Goal: Register for event/course

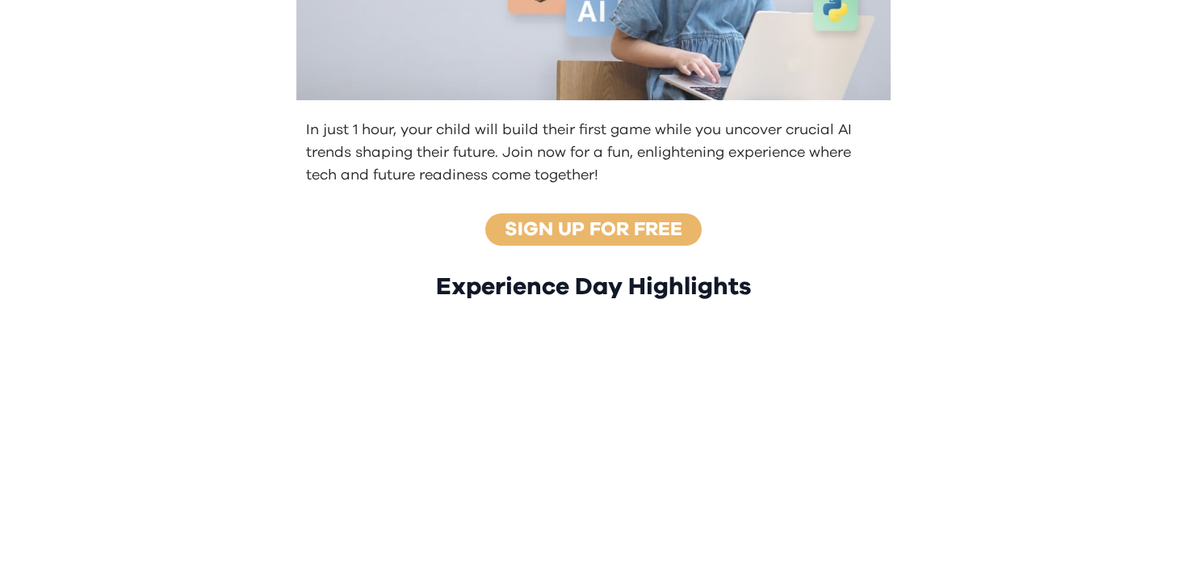
scroll to position [541, 0]
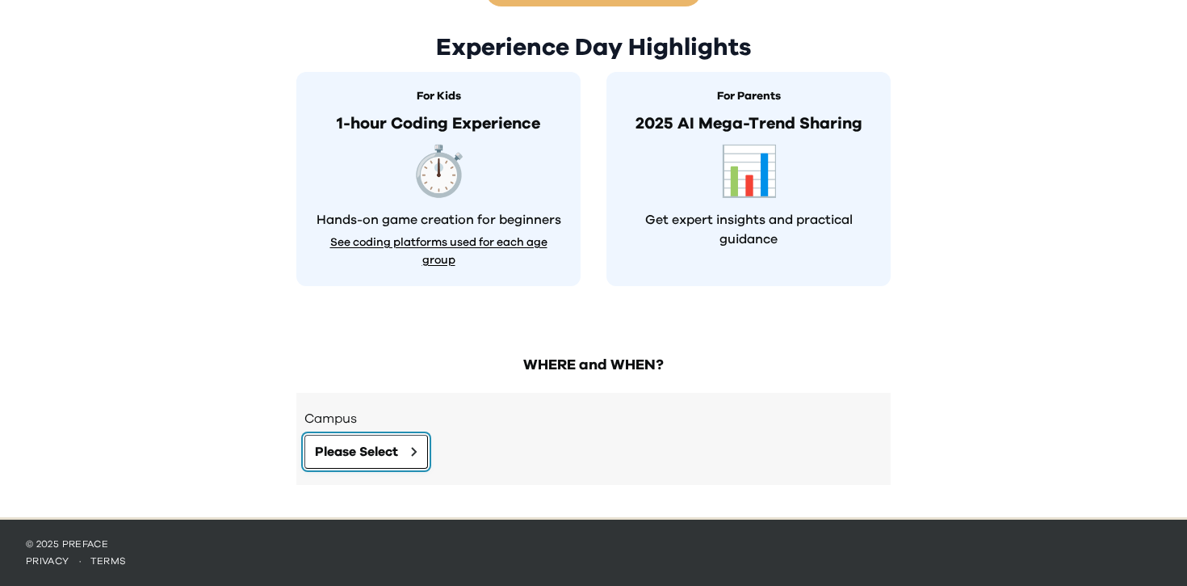
click at [356, 464] on button "Please Select" at bounding box center [367, 452] width 124 height 34
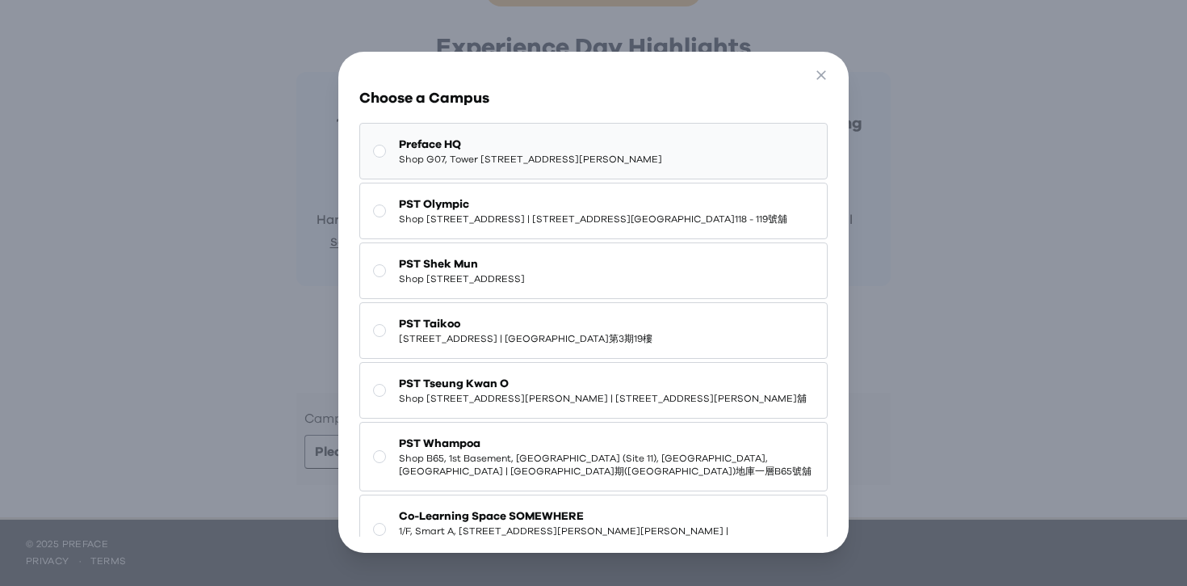
click at [612, 156] on span "Shop G07, Tower 535, 535 Jaffe Road, Causeway Bay | 銅鑼灣謝斐道535號Tower 535 地下G07號舖" at bounding box center [530, 159] width 263 height 13
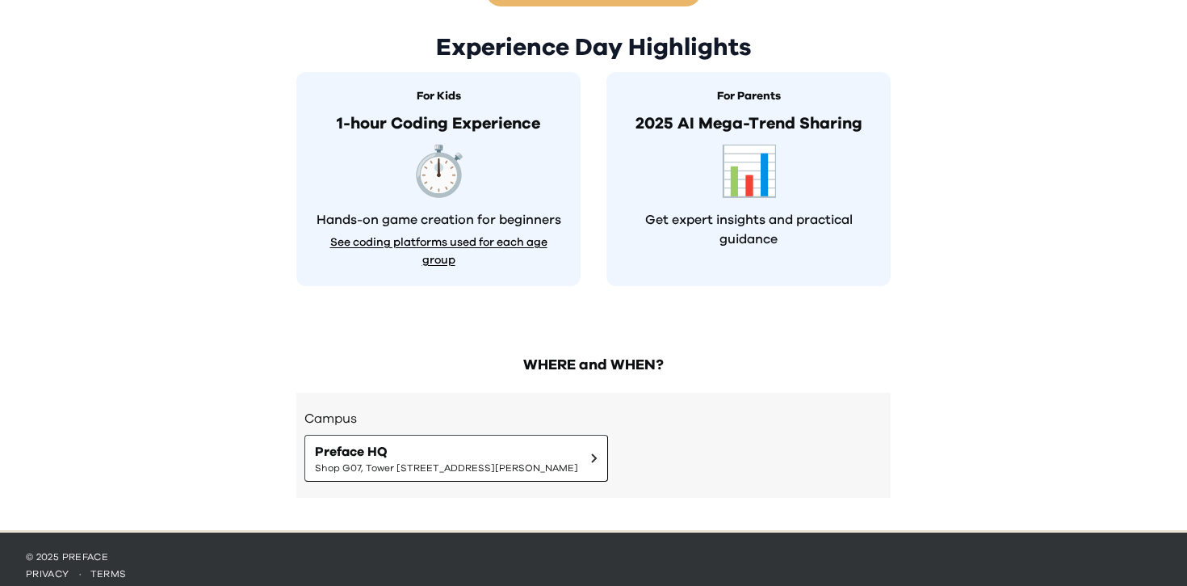
scroll to position [554, 0]
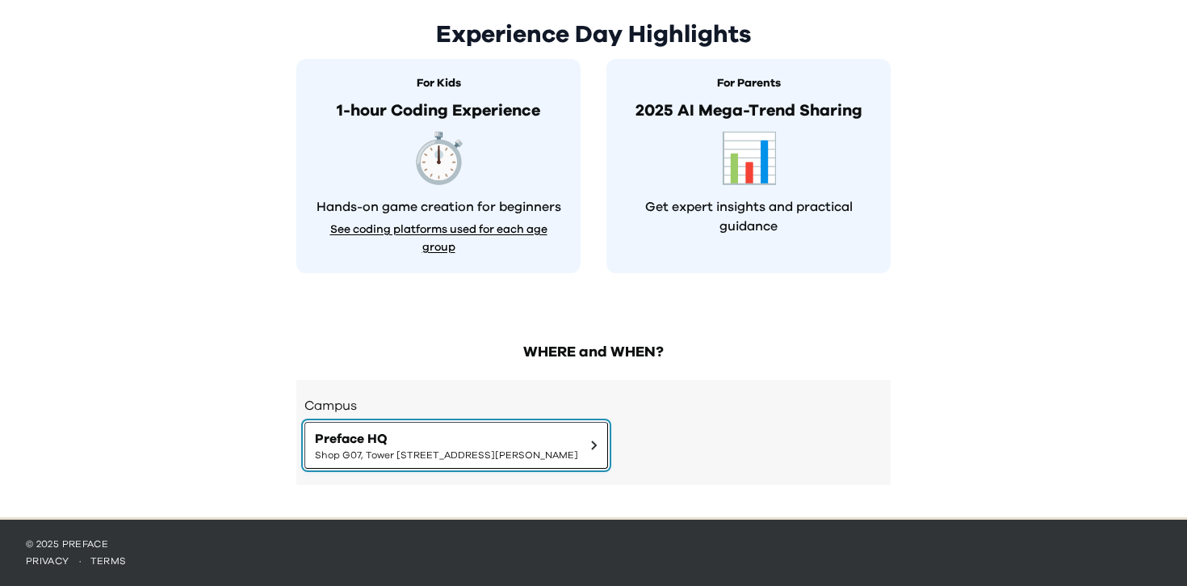
click at [608, 465] on button "Preface HQ Shop G07, Tower 535, 535 Jaffe Road, Causeway Bay | 銅鑼灣謝斐道535號Tower …" at bounding box center [457, 445] width 304 height 47
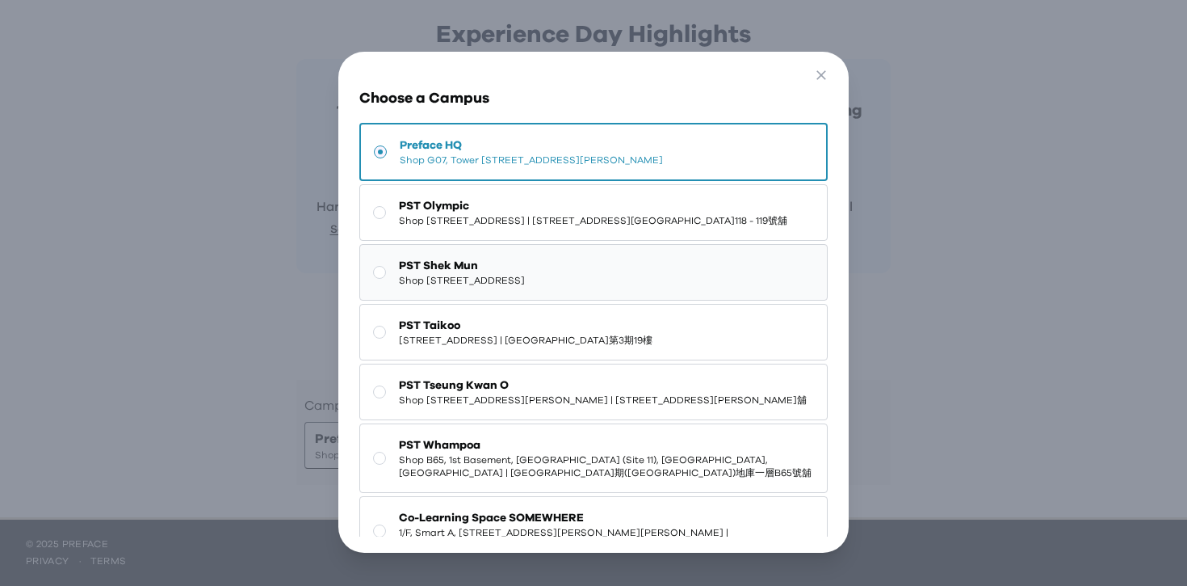
click at [525, 287] on span "Shop 227, 2/F, Kings Wing Plaza 1, No.3 On Kwan Street, Shek Mun | 石門安群街3號京瑞廣場一…" at bounding box center [462, 280] width 126 height 13
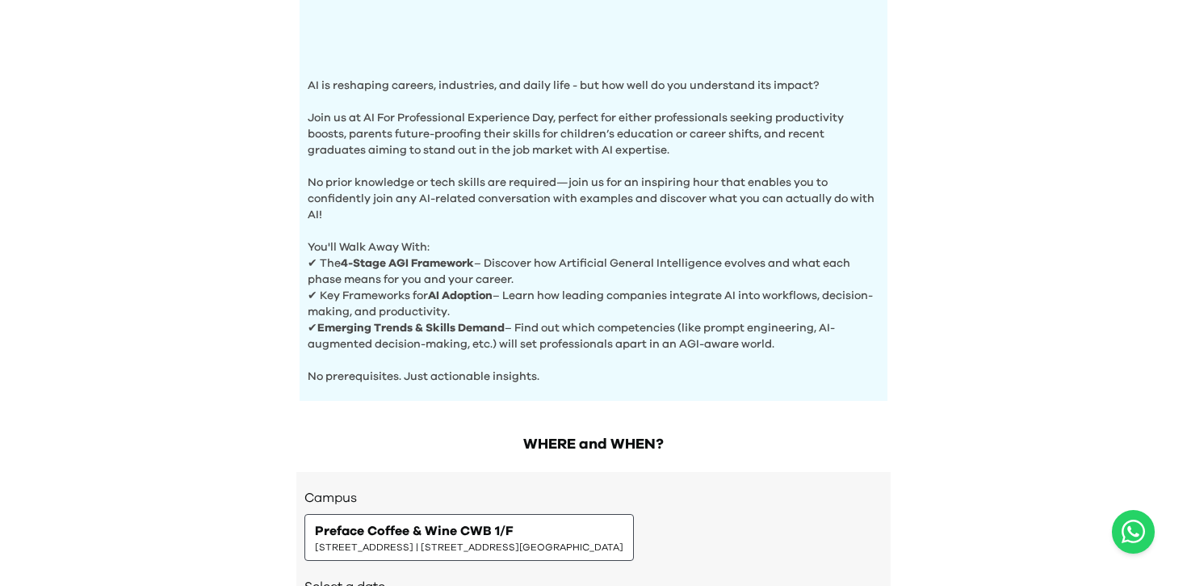
scroll to position [658, 0]
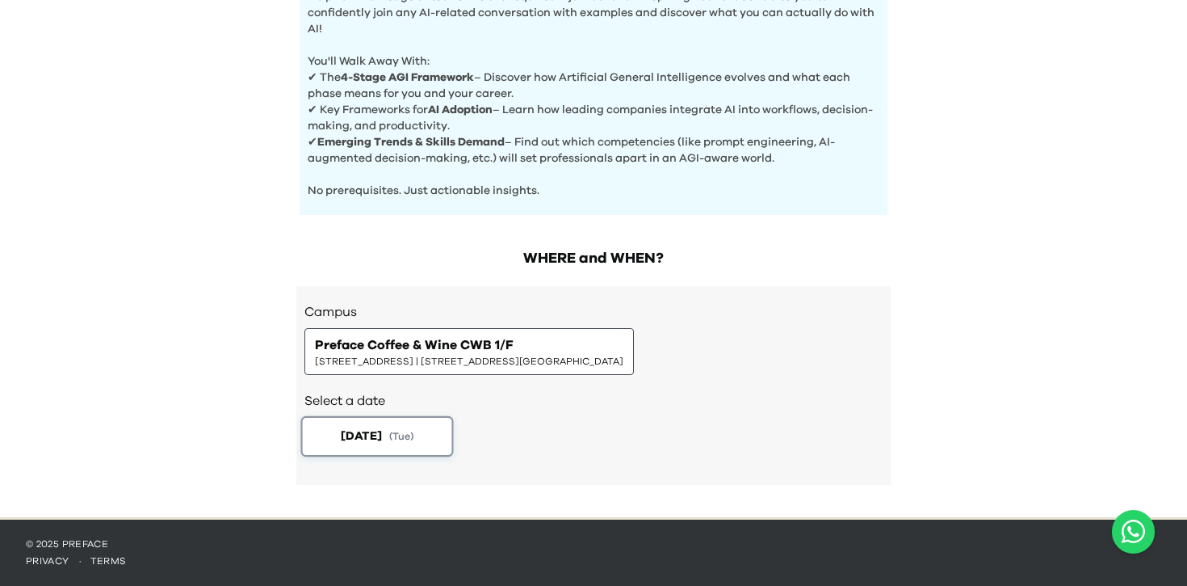
click at [382, 439] on span "[DATE]" at bounding box center [361, 435] width 41 height 17
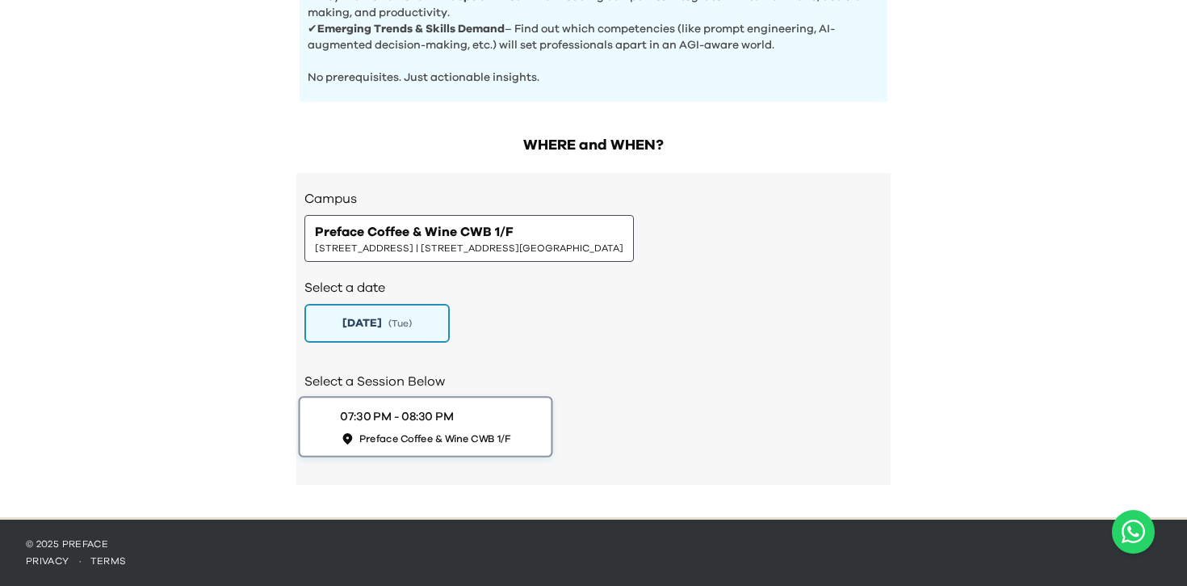
click at [462, 410] on div "07:30 PM - 08:30 PM Preface Coffee & Wine CWB 1/F" at bounding box center [425, 426] width 170 height 37
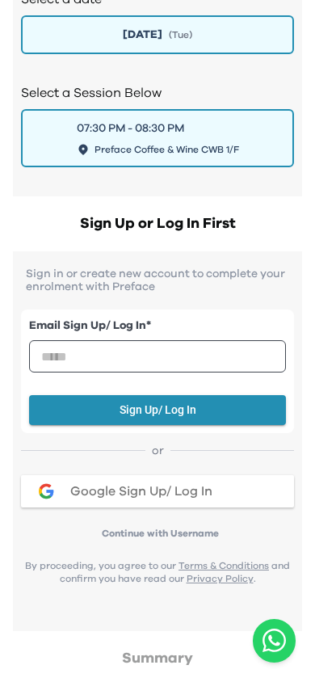
scroll to position [1037, 0]
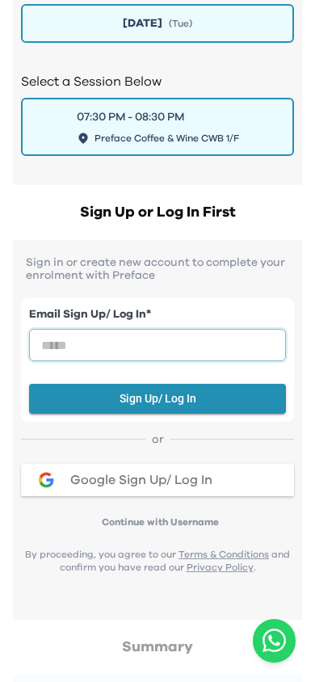
click at [183, 340] on input "email" at bounding box center [157, 345] width 257 height 32
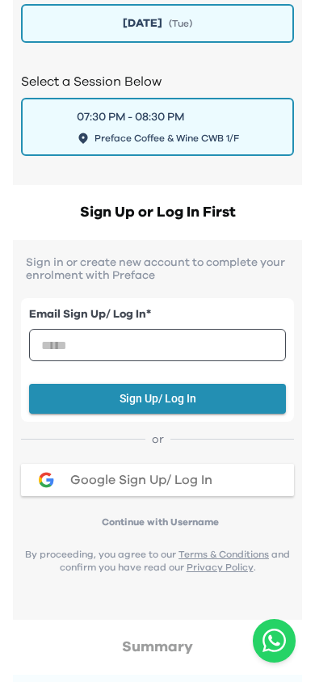
click at [19, 170] on div "Campus Preface Coffee & Wine CWB 1/F 1/F, The Sharp, 11 Sharp Street East, Caus…" at bounding box center [157, 22] width 289 height 325
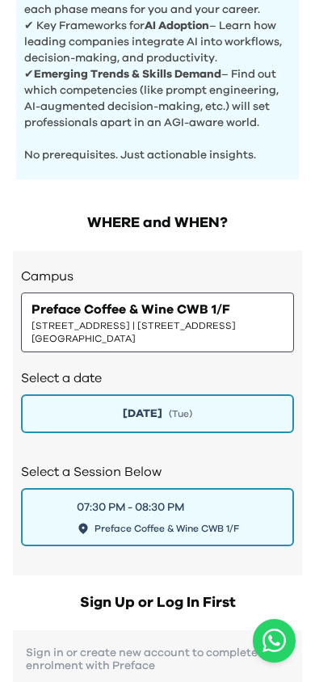
scroll to position [430, 0]
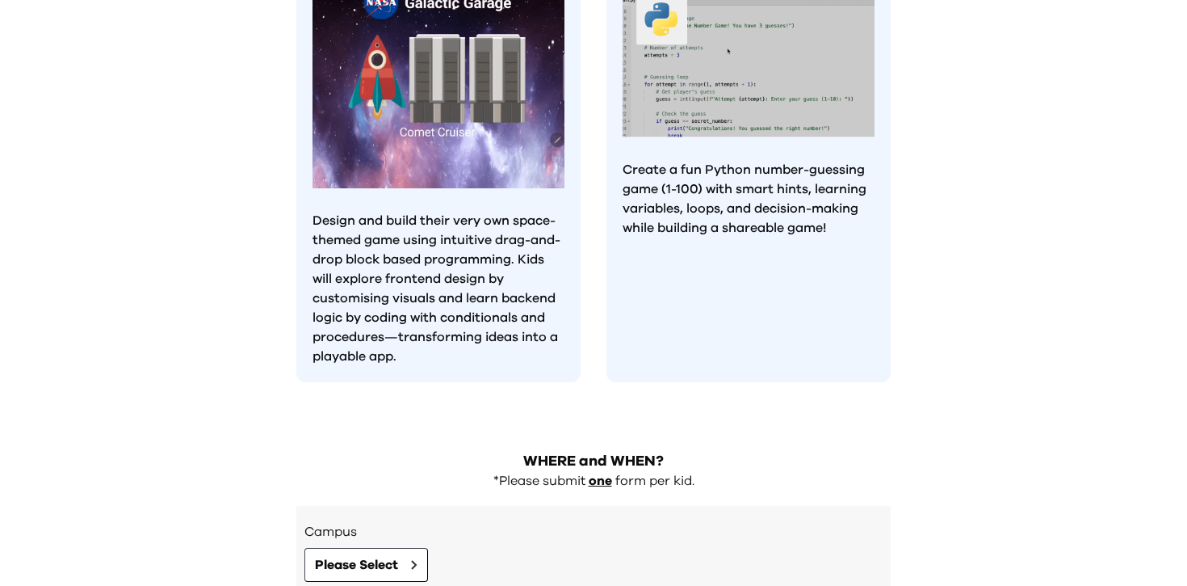
scroll to position [1410, 0]
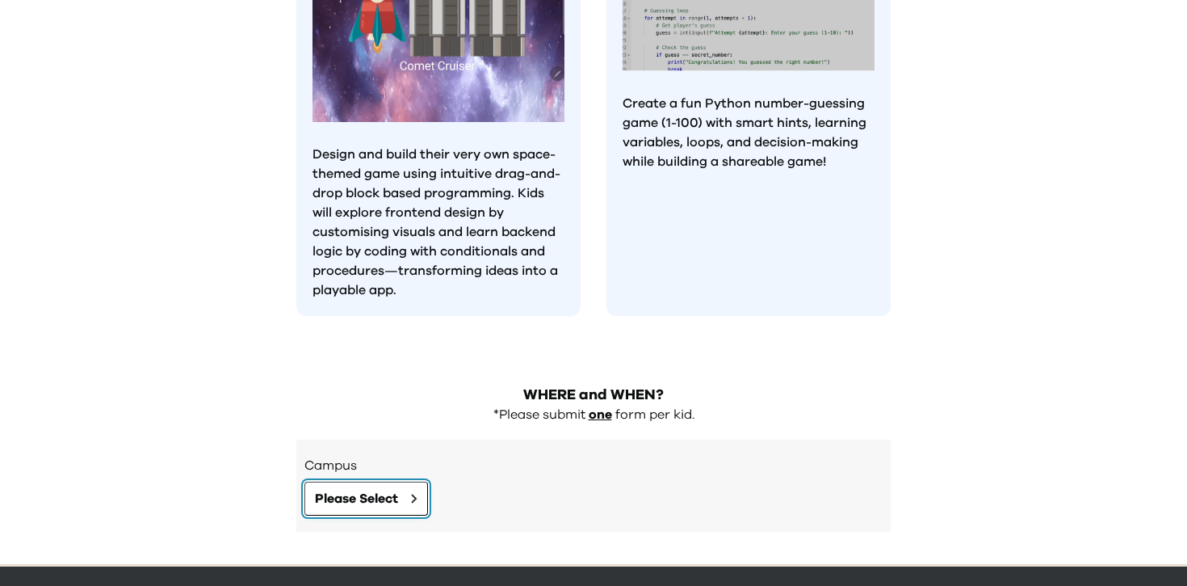
click at [383, 489] on span "Please Select" at bounding box center [356, 498] width 83 height 19
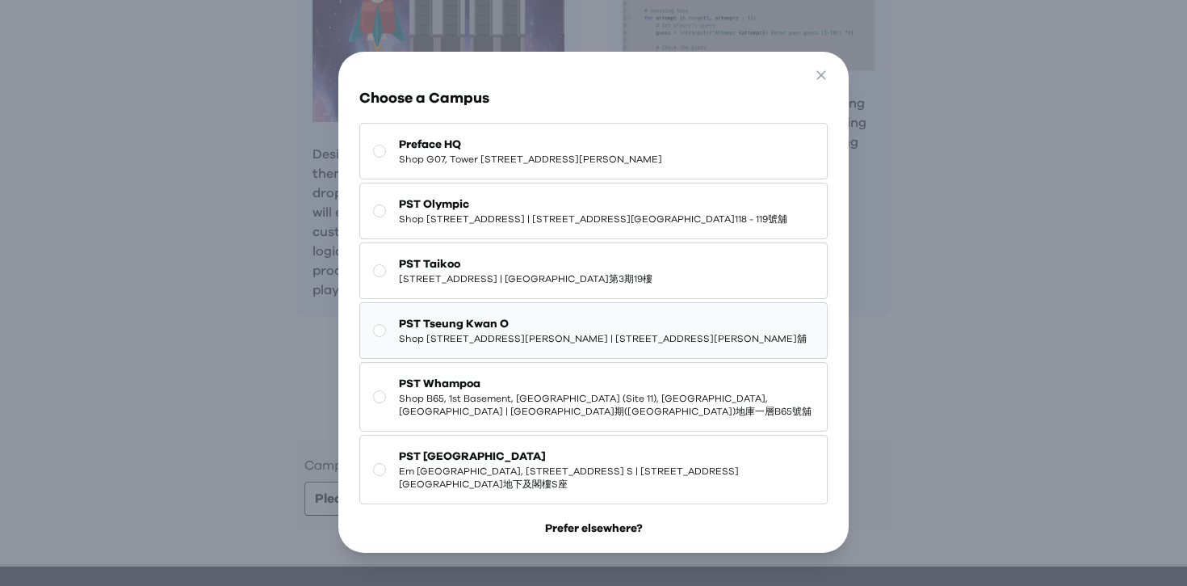
click at [521, 332] on span "PST Tseung Kwan O" at bounding box center [603, 324] width 408 height 16
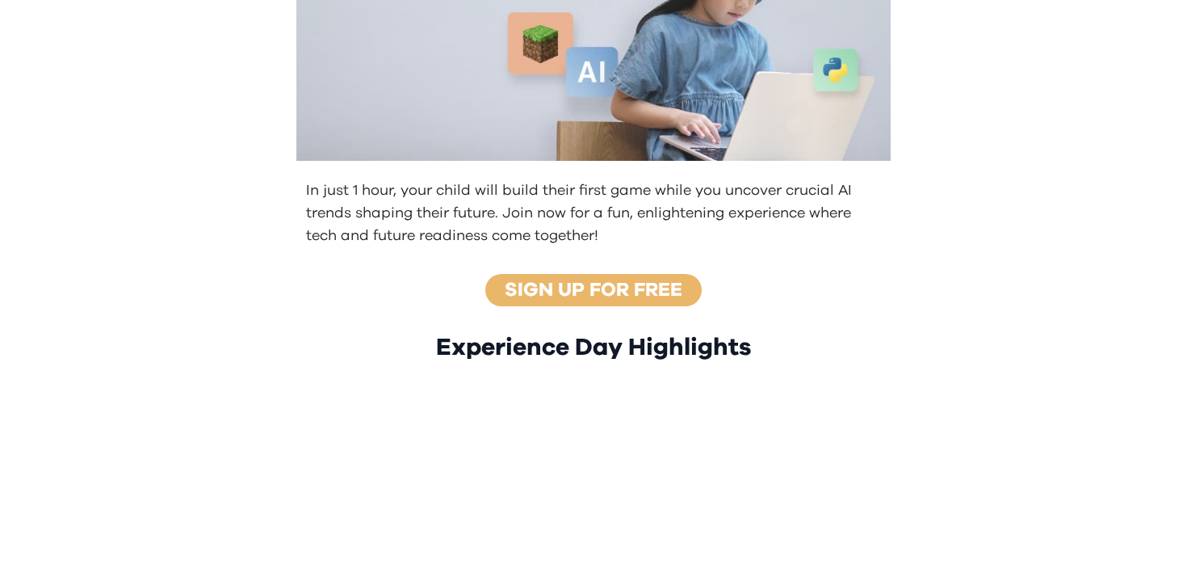
scroll to position [554, 0]
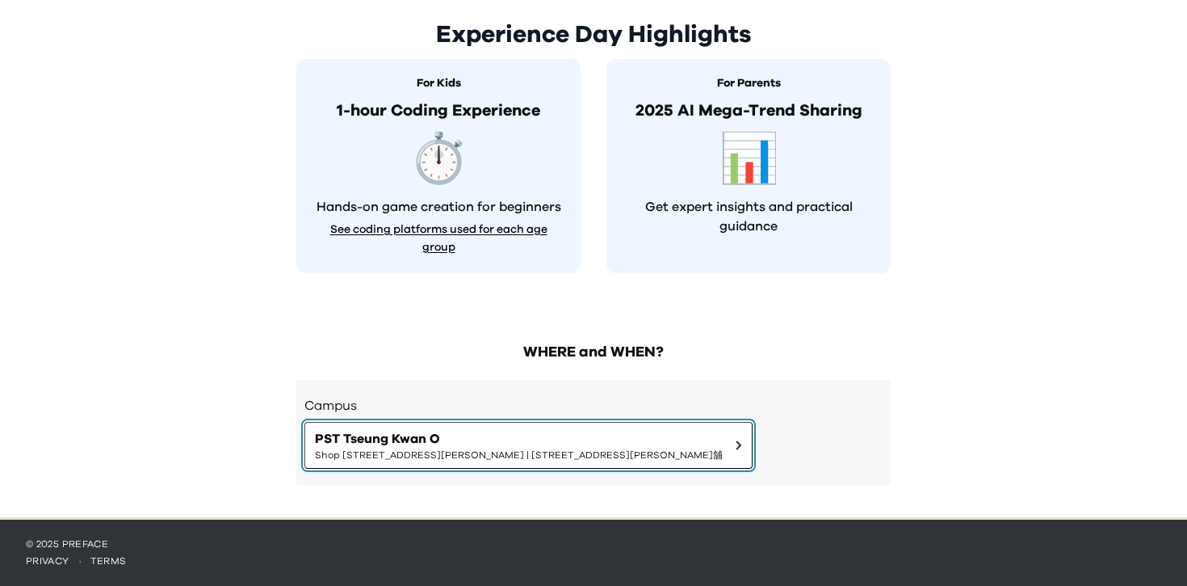
click at [591, 437] on span "PST Tseung Kwan O" at bounding box center [519, 438] width 408 height 19
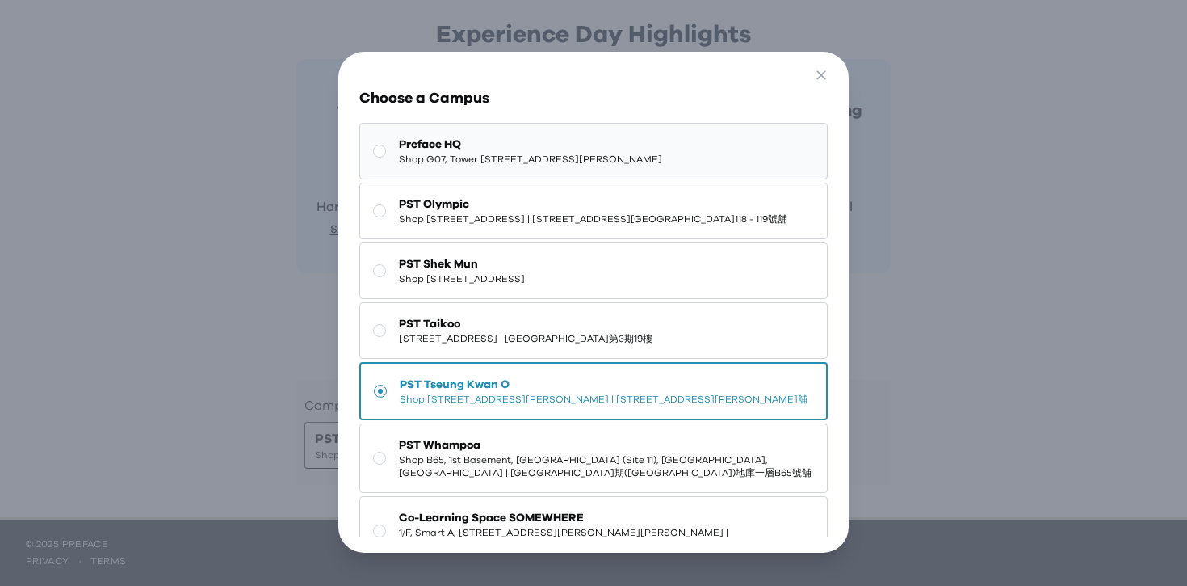
click at [624, 179] on button "Preface HQ Shop G07, Tower 535, 535 Jaffe Road, Causeway Bay | 銅鑼灣謝斐道535號Tower …" at bounding box center [593, 151] width 469 height 57
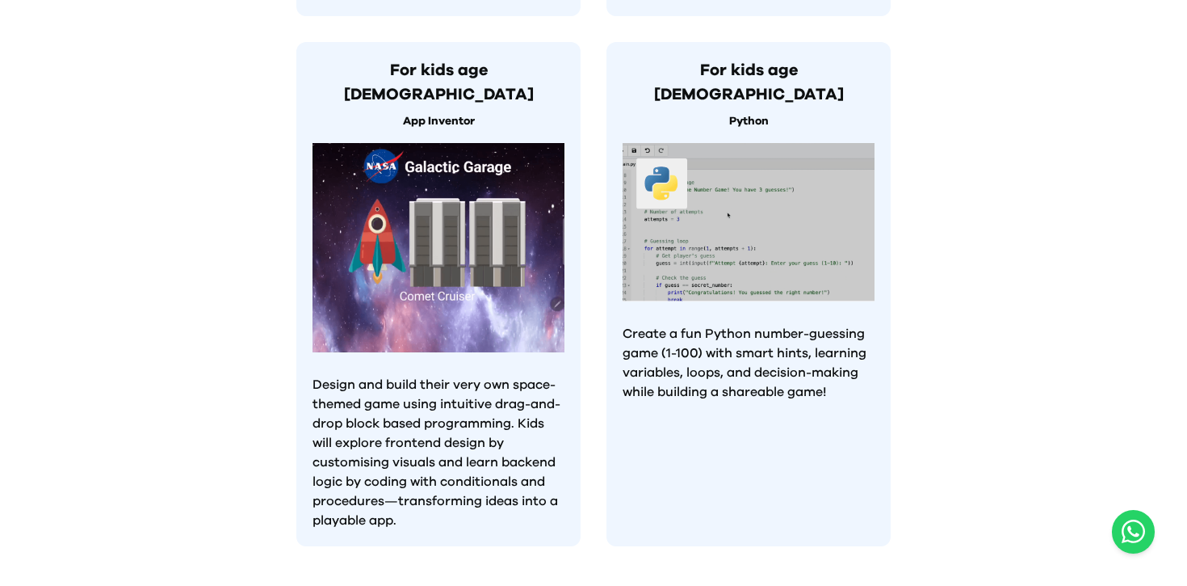
scroll to position [1544, 0]
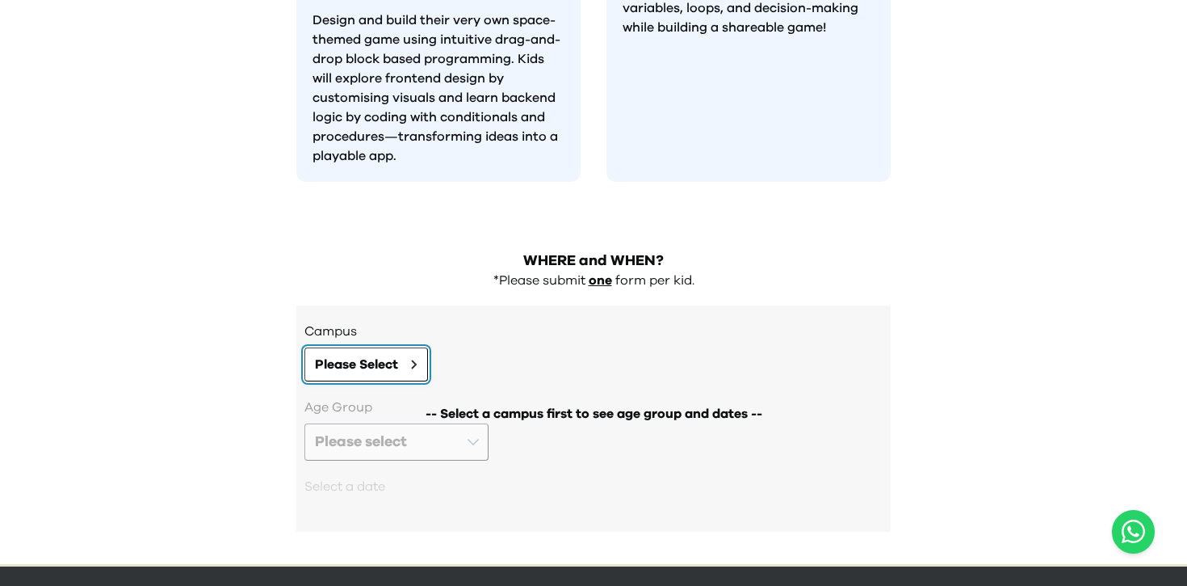
click at [371, 355] on span "Please Select" at bounding box center [356, 364] width 83 height 19
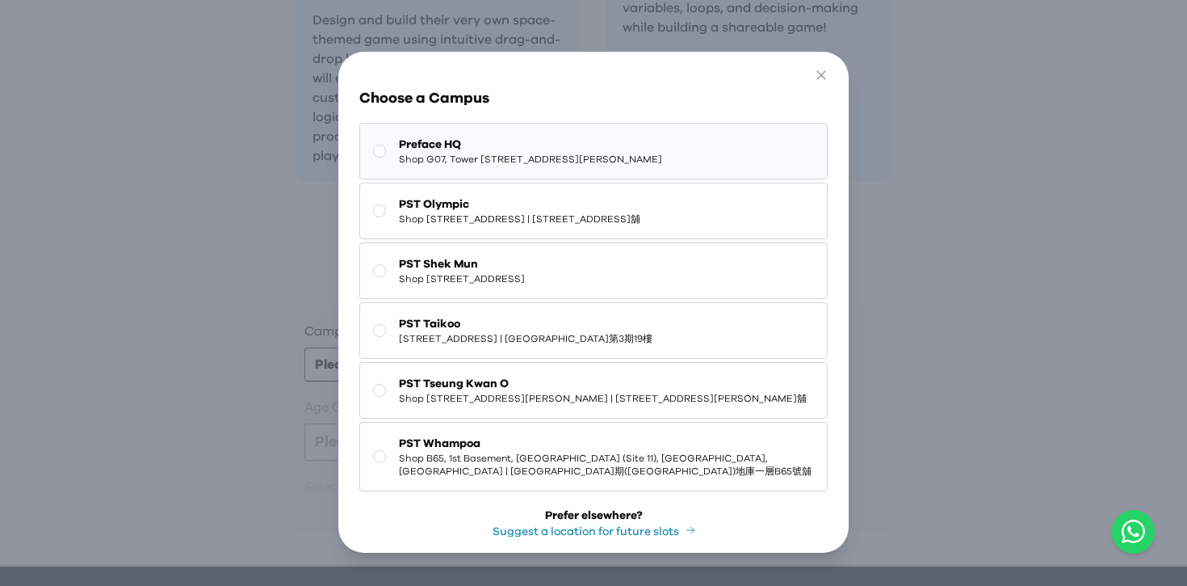
click at [536, 137] on span "Preface HQ" at bounding box center [530, 145] width 263 height 16
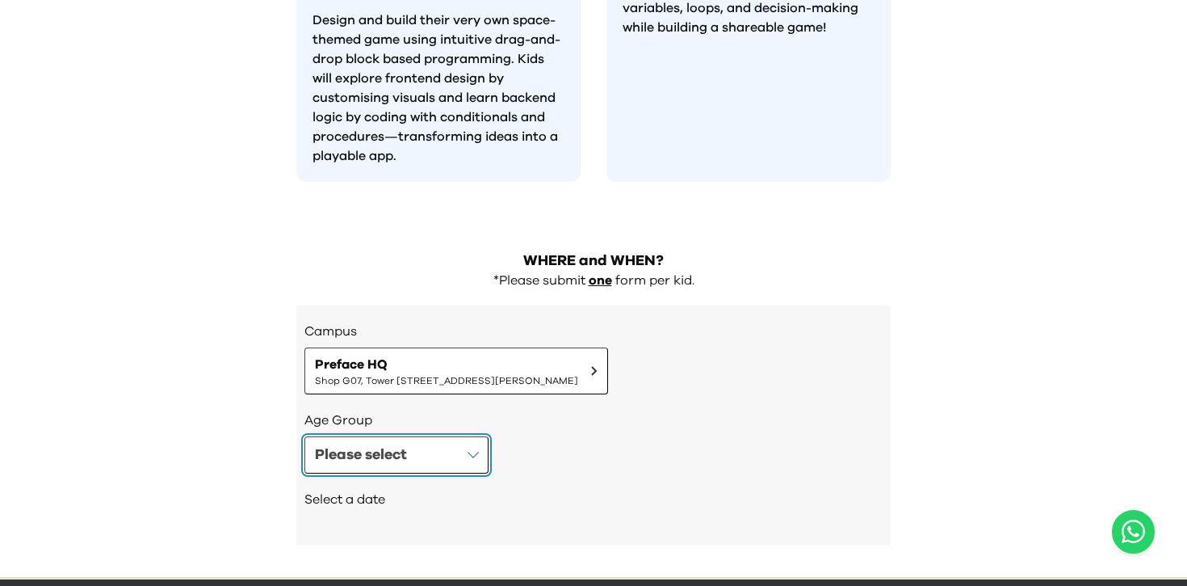
click at [430, 436] on button "Please select" at bounding box center [397, 454] width 184 height 37
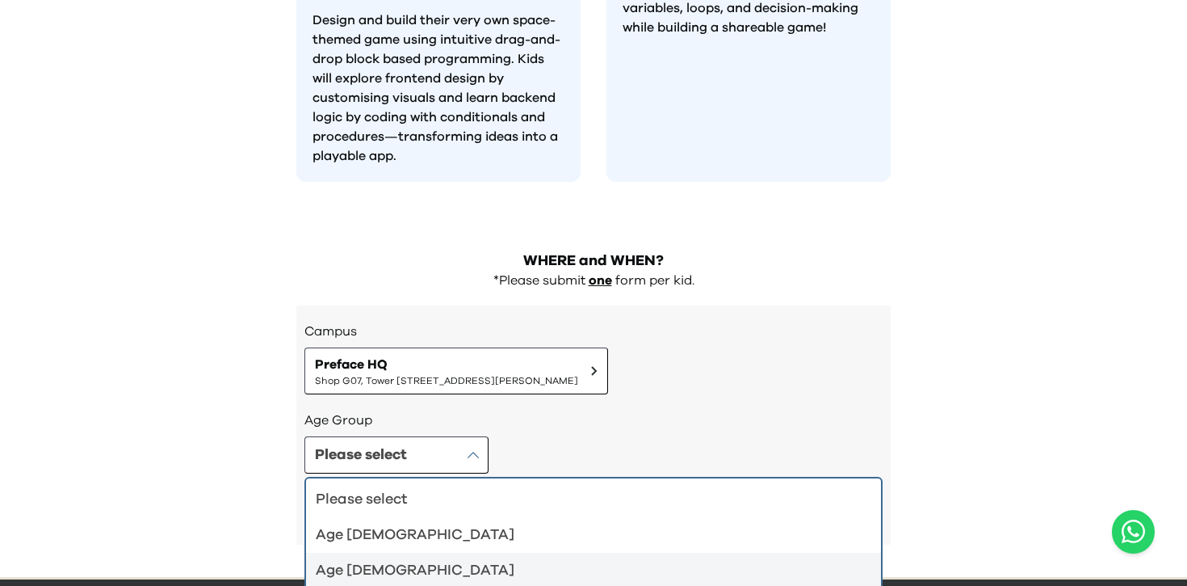
click at [401, 559] on div "Age 6-7" at bounding box center [584, 570] width 536 height 23
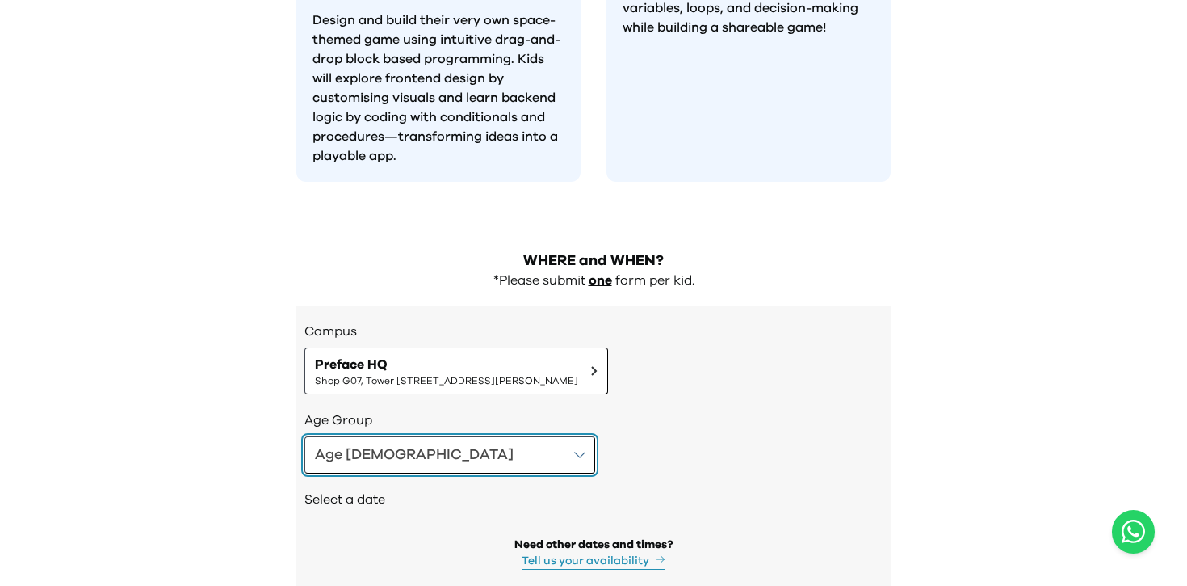
scroll to position [1598, 0]
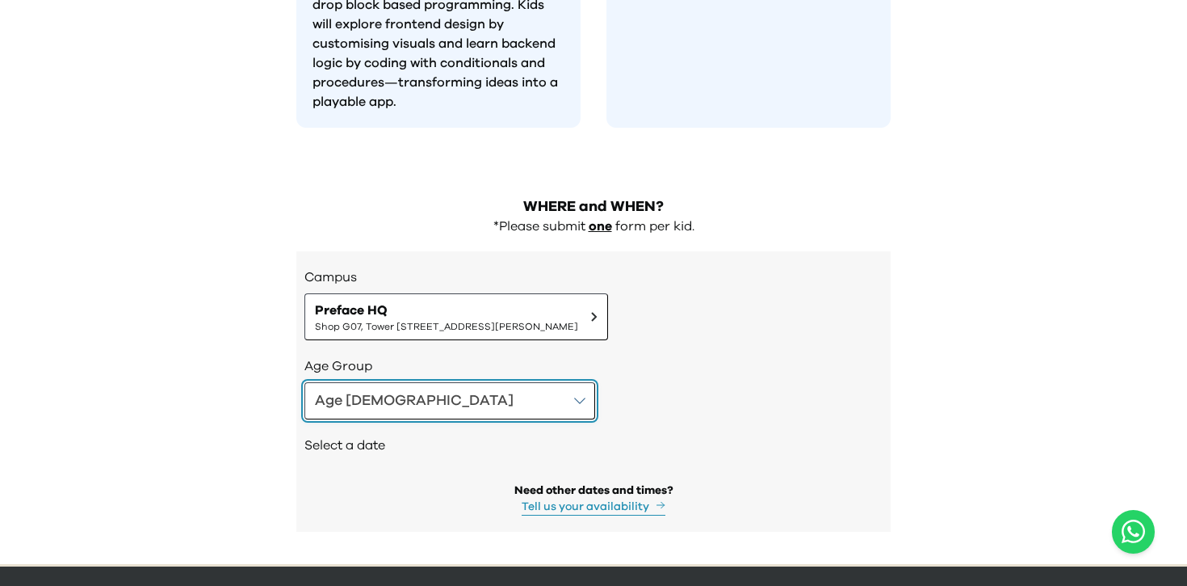
click at [418, 382] on button "Age 6-7" at bounding box center [450, 400] width 291 height 37
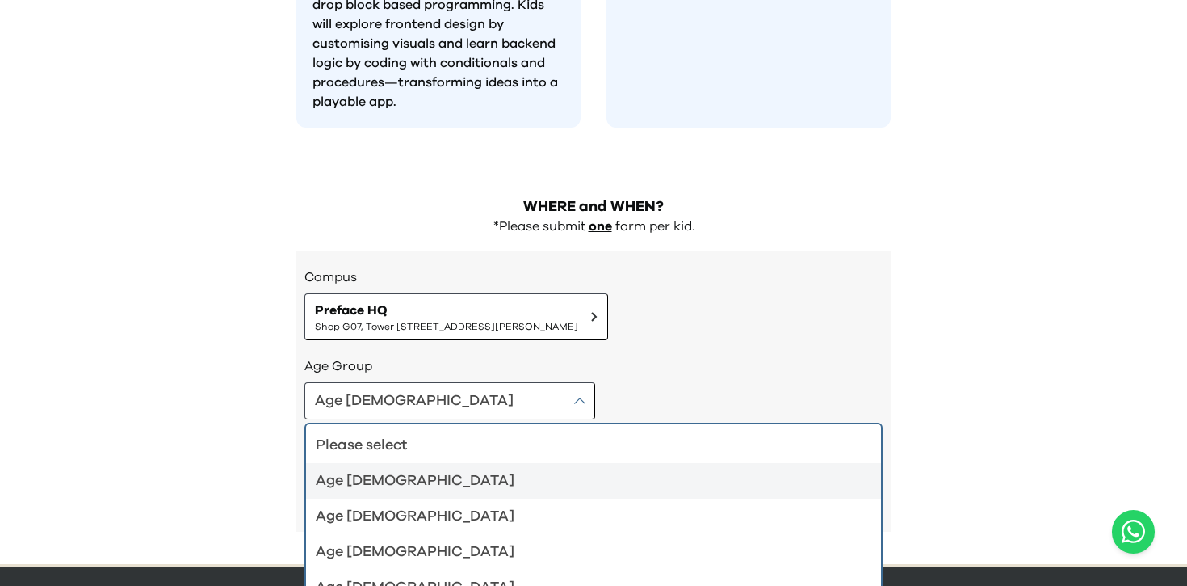
click at [422, 469] on div "Age 4-5" at bounding box center [584, 480] width 536 height 23
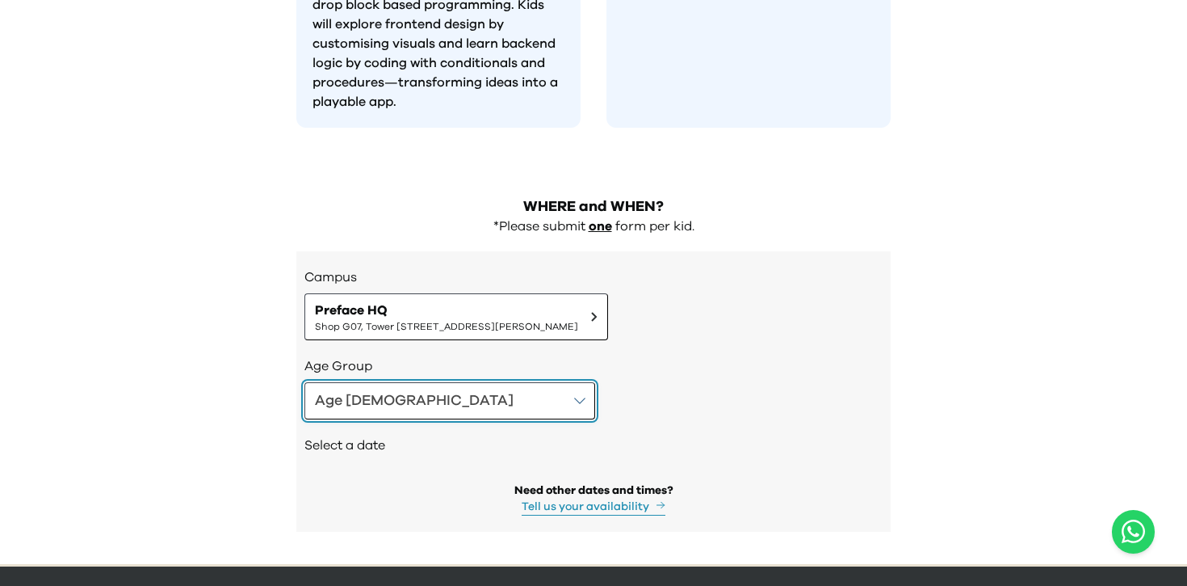
click at [421, 382] on button "Age 4-5" at bounding box center [450, 400] width 291 height 37
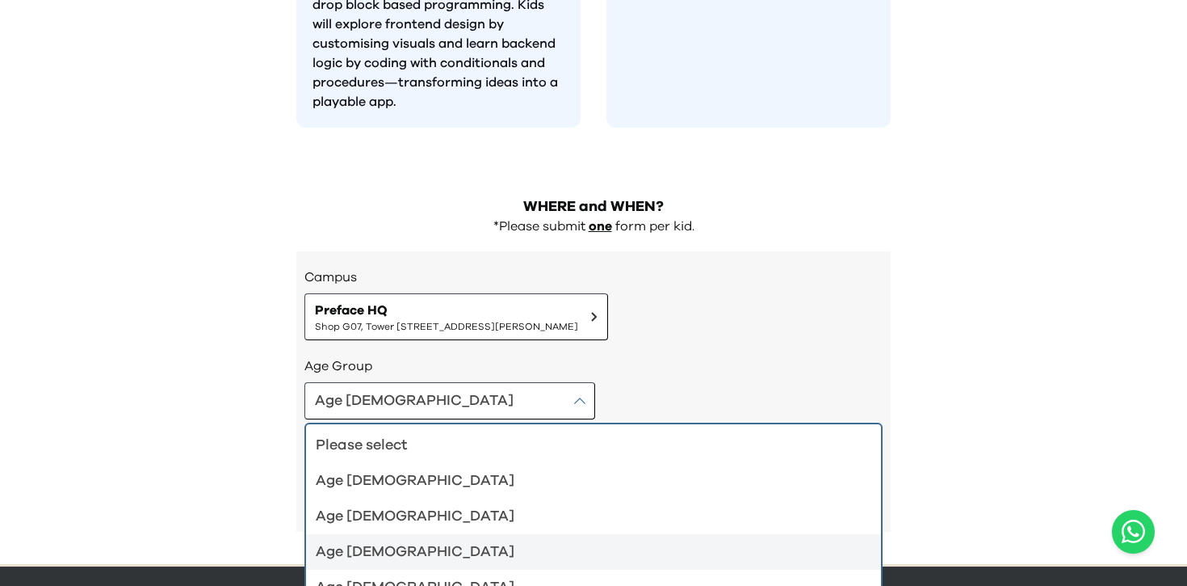
click at [407, 540] on div "Age [DEMOGRAPHIC_DATA]" at bounding box center [584, 551] width 536 height 23
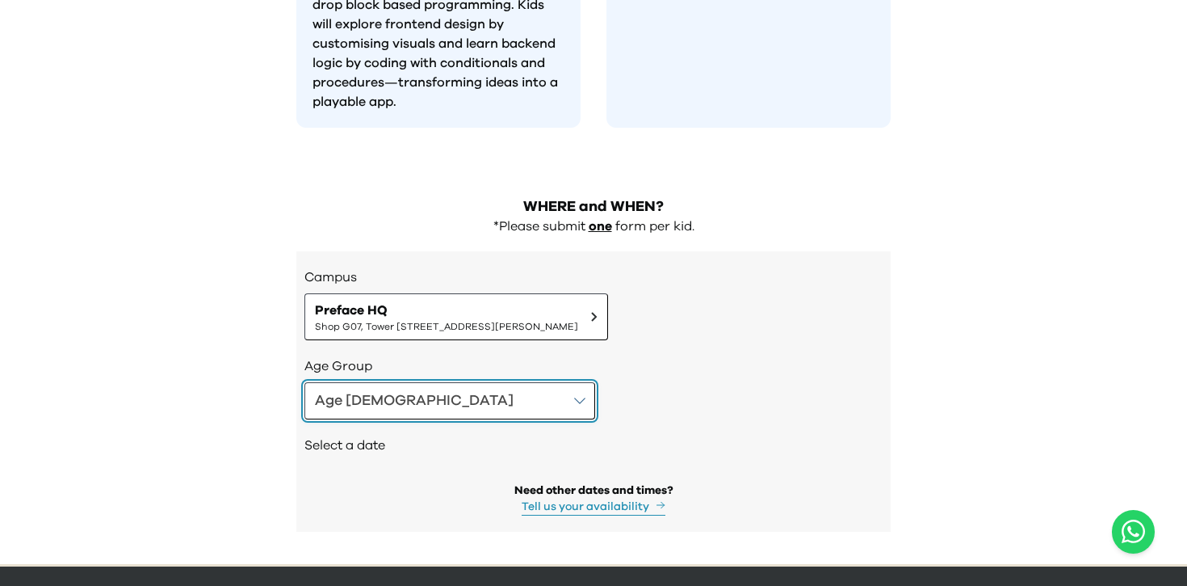
click at [438, 382] on button "Age [DEMOGRAPHIC_DATA]" at bounding box center [450, 400] width 291 height 37
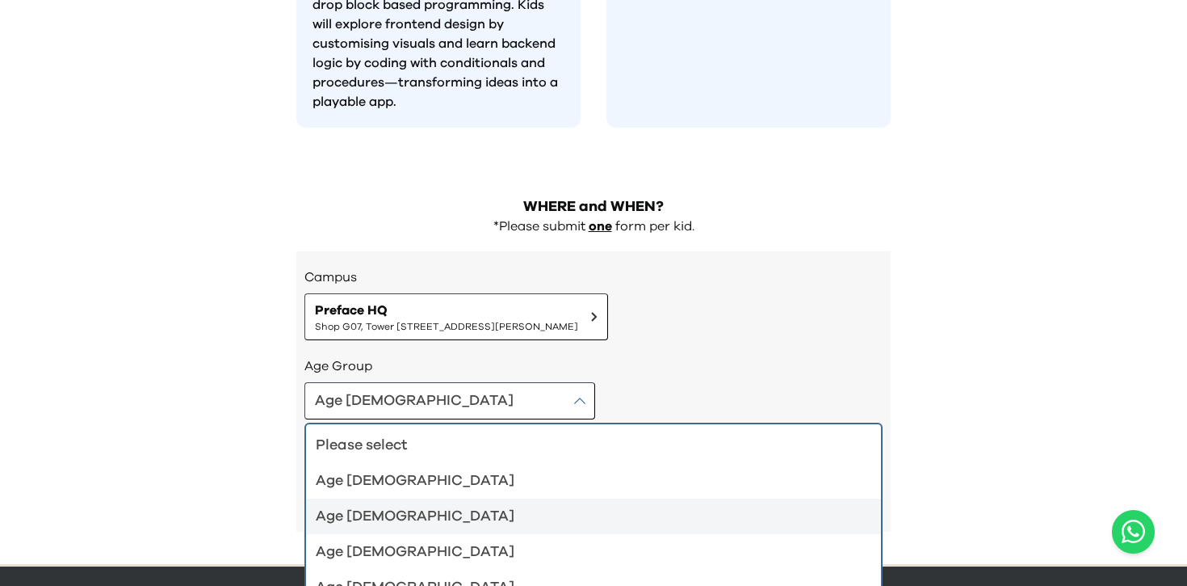
click at [417, 505] on div "Age [DEMOGRAPHIC_DATA]" at bounding box center [584, 516] width 536 height 23
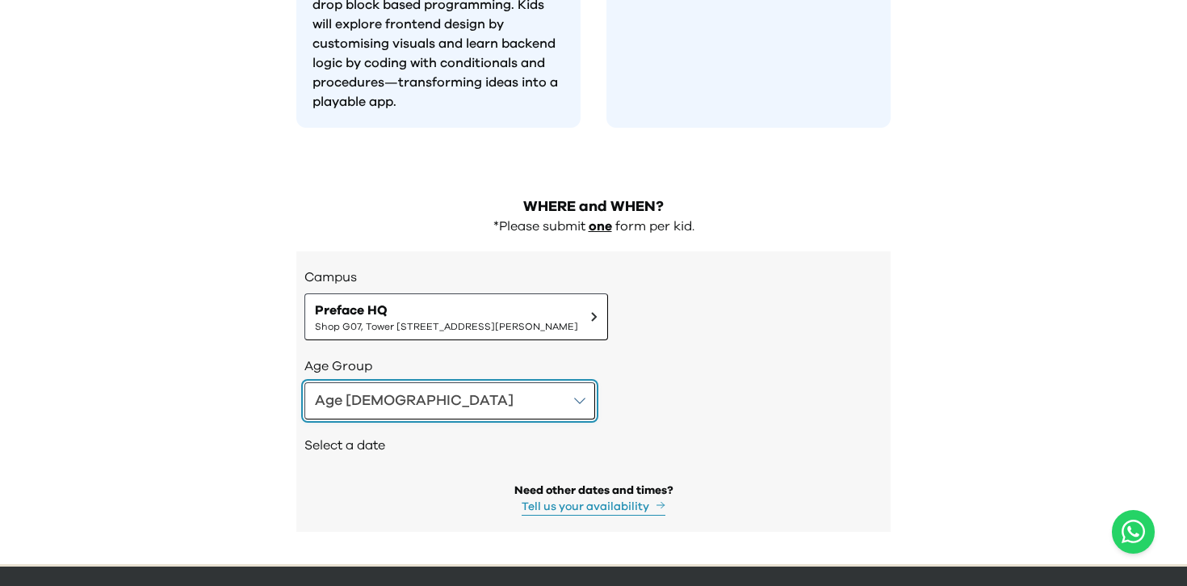
click at [424, 382] on button "Age [DEMOGRAPHIC_DATA]" at bounding box center [450, 400] width 291 height 37
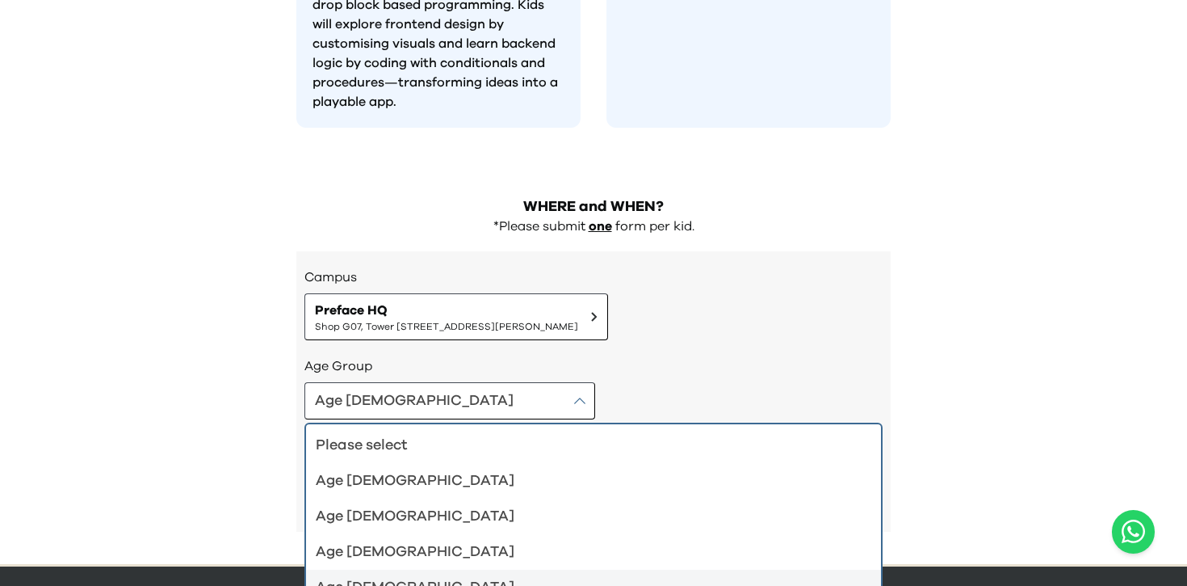
click at [400, 576] on div "Age [DEMOGRAPHIC_DATA]" at bounding box center [584, 587] width 536 height 23
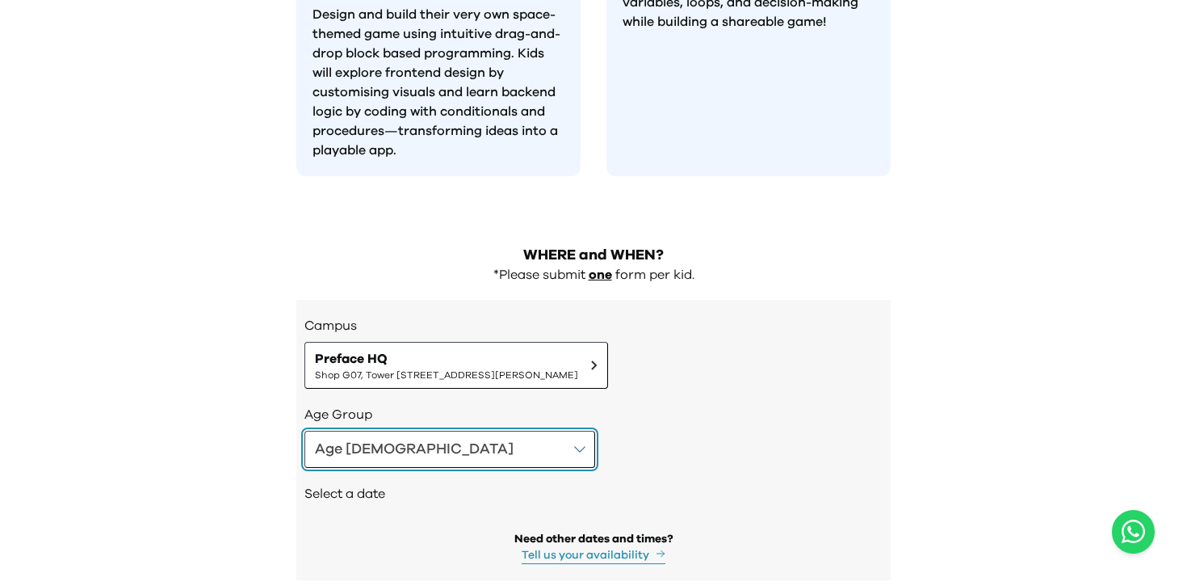
scroll to position [1574, 0]
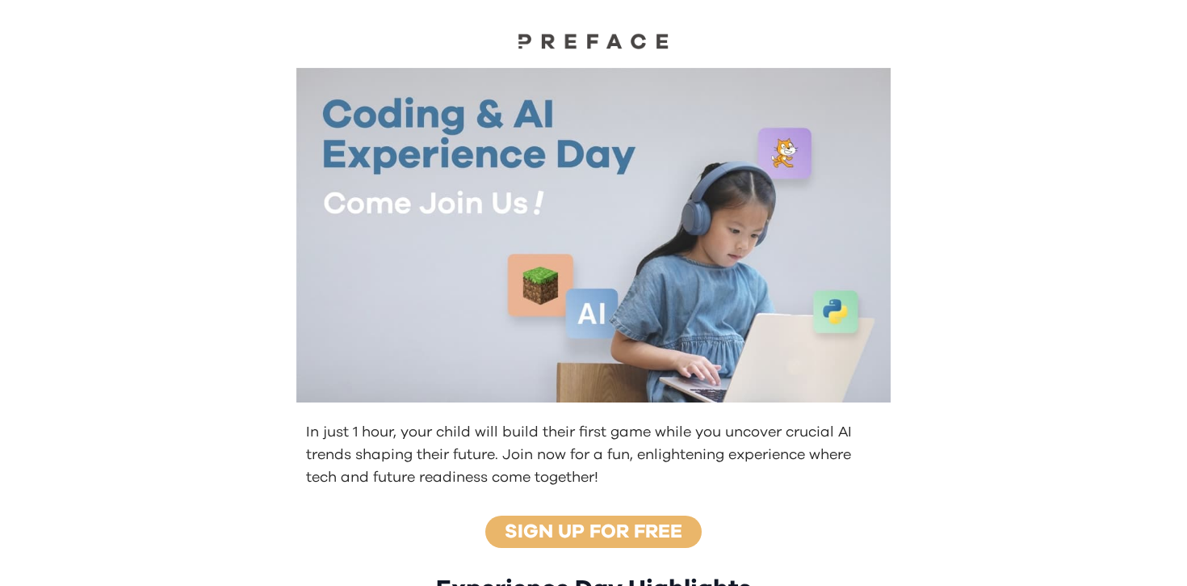
scroll to position [541, 0]
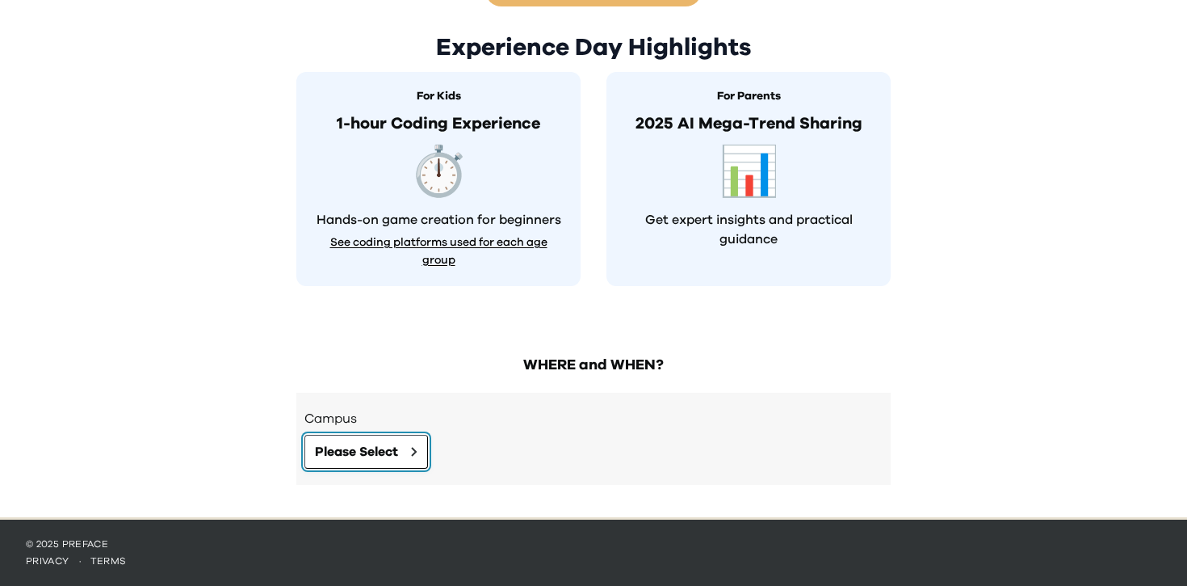
click at [367, 444] on span "Please Select" at bounding box center [356, 451] width 83 height 19
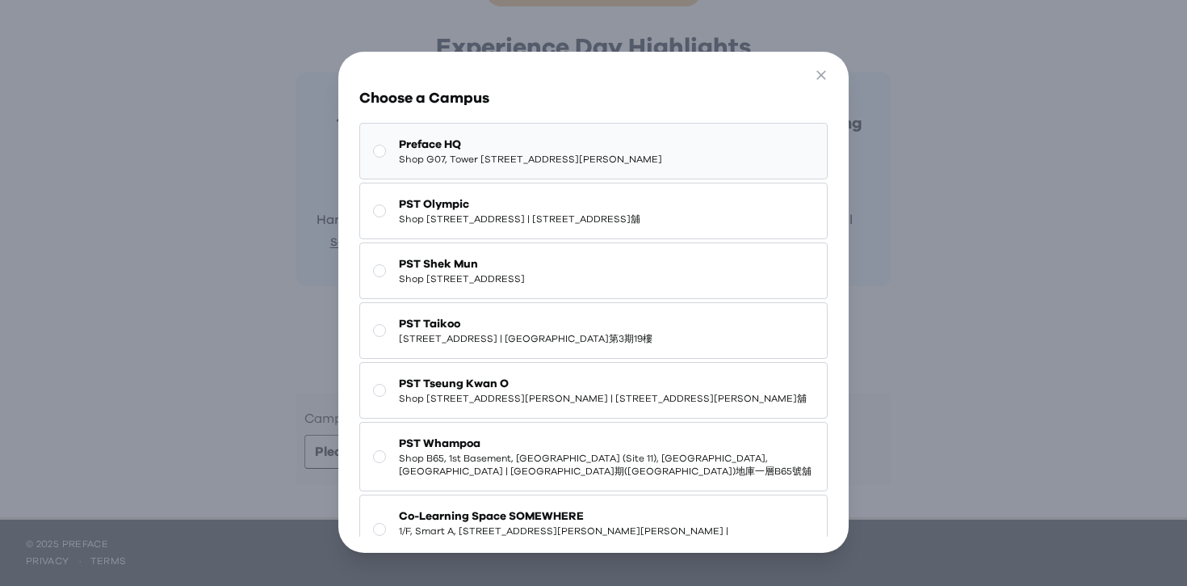
click at [553, 179] on button "Preface HQ Shop G07, Tower 535, 535 Jaffe Road, Causeway Bay | 銅鑼灣謝斐道535號Tower …" at bounding box center [593, 151] width 469 height 57
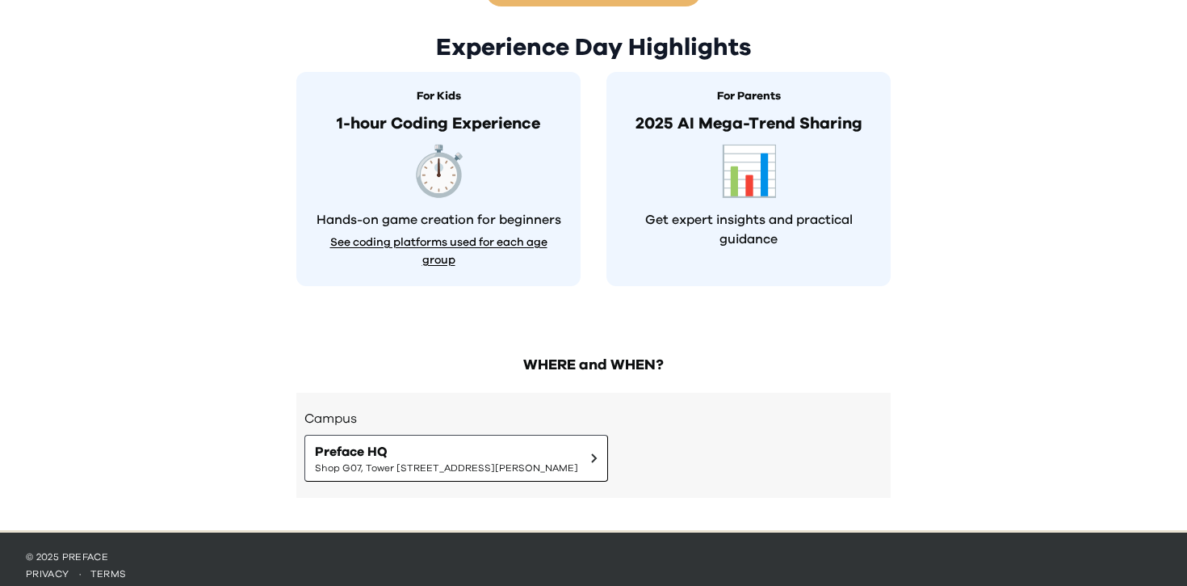
scroll to position [554, 0]
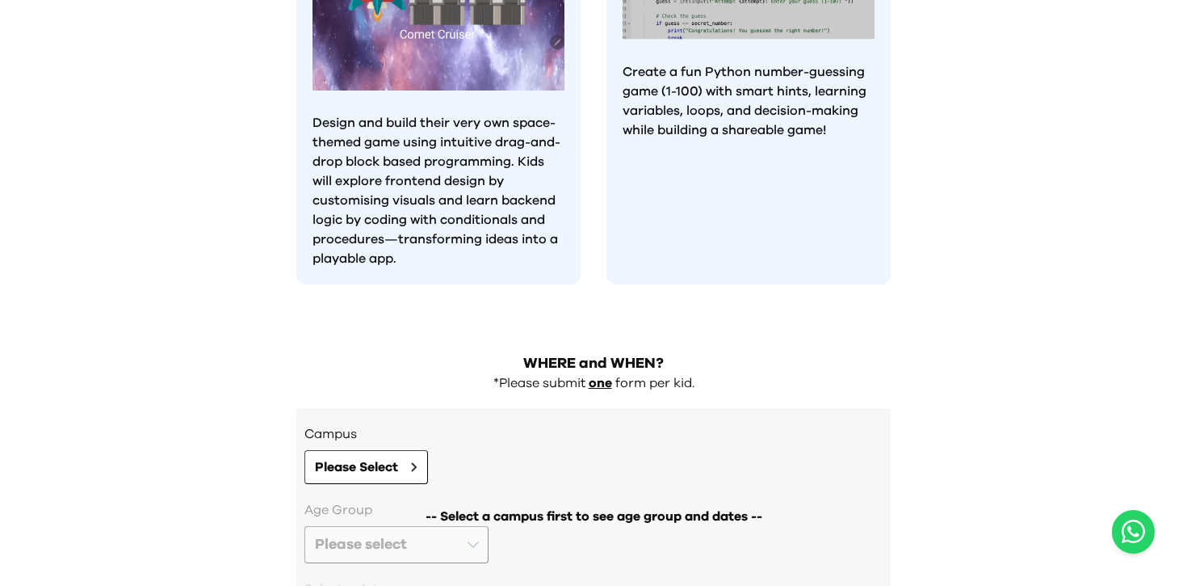
scroll to position [1544, 0]
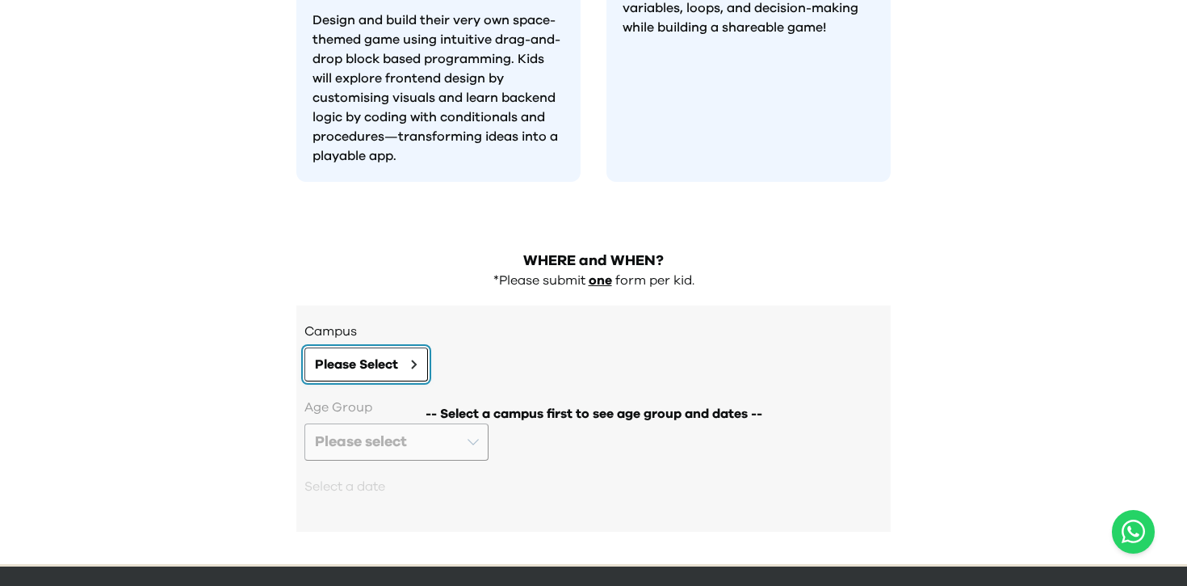
click at [389, 355] on span "Please Select" at bounding box center [356, 364] width 83 height 19
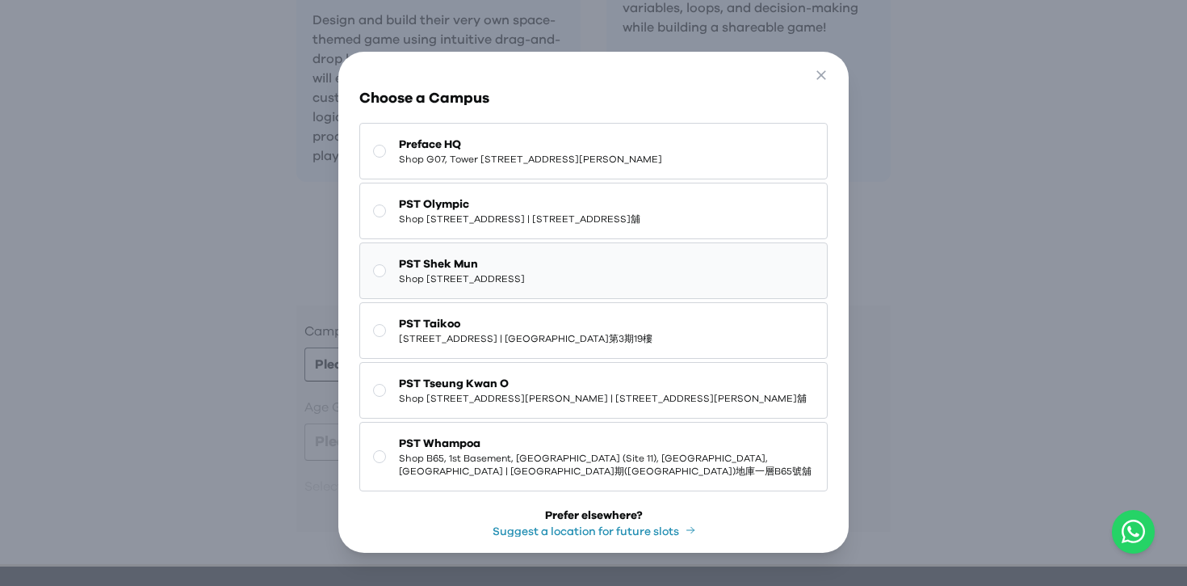
click at [513, 285] on span "Shop [STREET_ADDRESS]" at bounding box center [462, 278] width 126 height 13
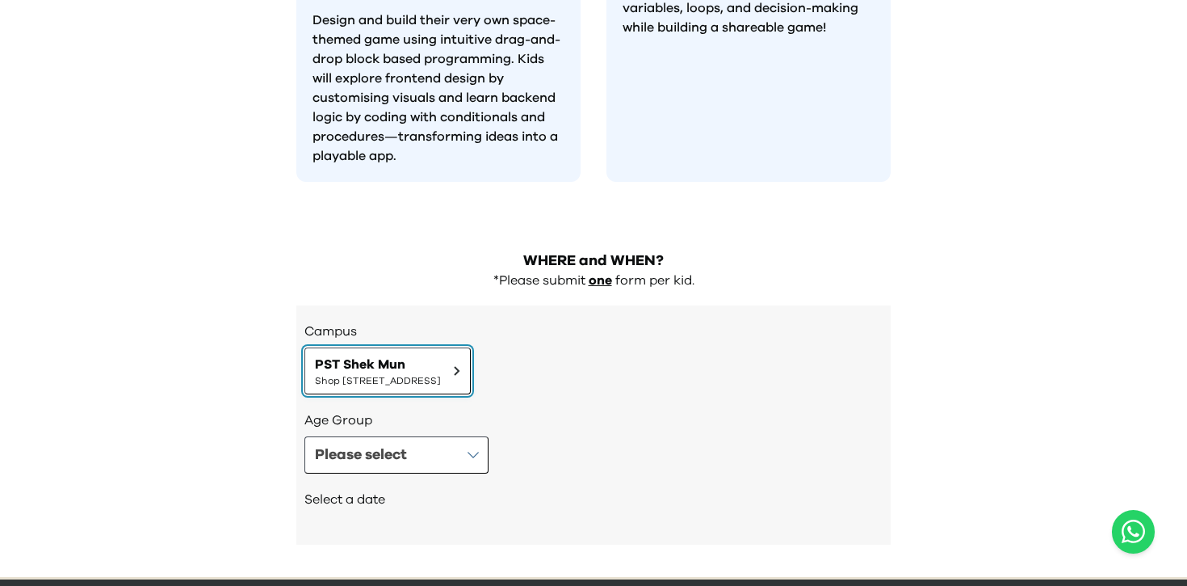
click at [441, 355] on span "PST Shek Mun" at bounding box center [378, 364] width 126 height 19
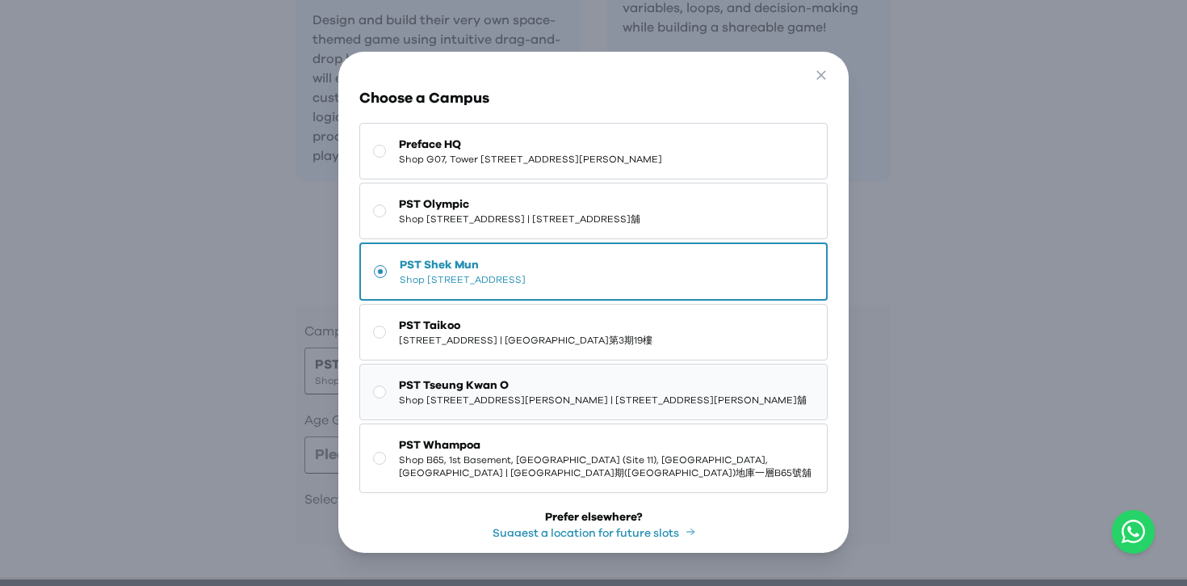
click at [514, 393] on span "PST Tseung Kwan O" at bounding box center [603, 385] width 408 height 16
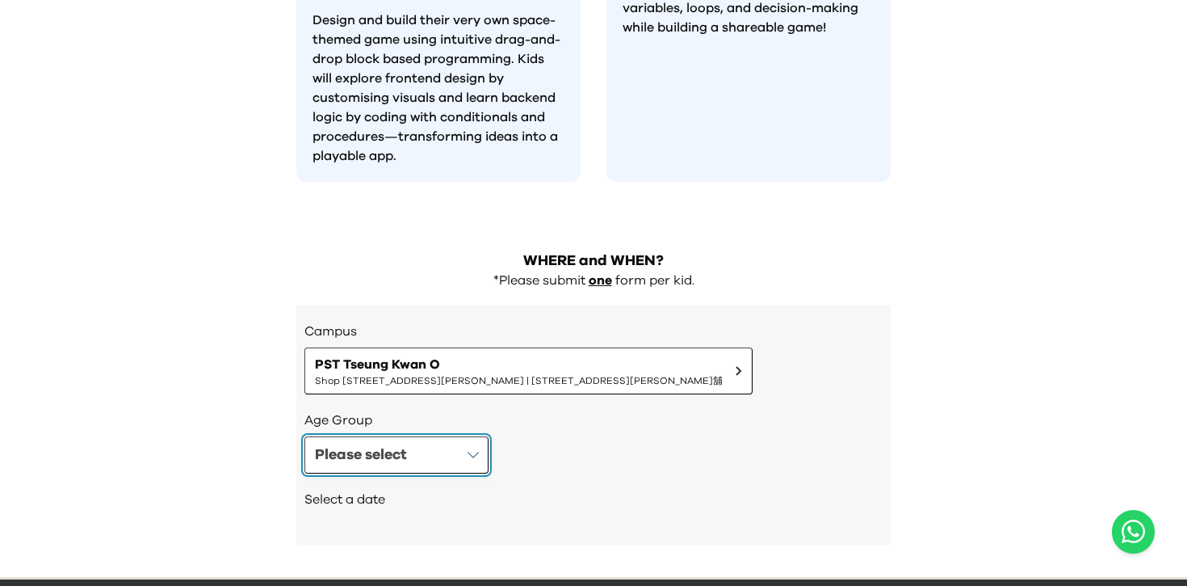
click at [417, 436] on button "Please select" at bounding box center [397, 454] width 184 height 37
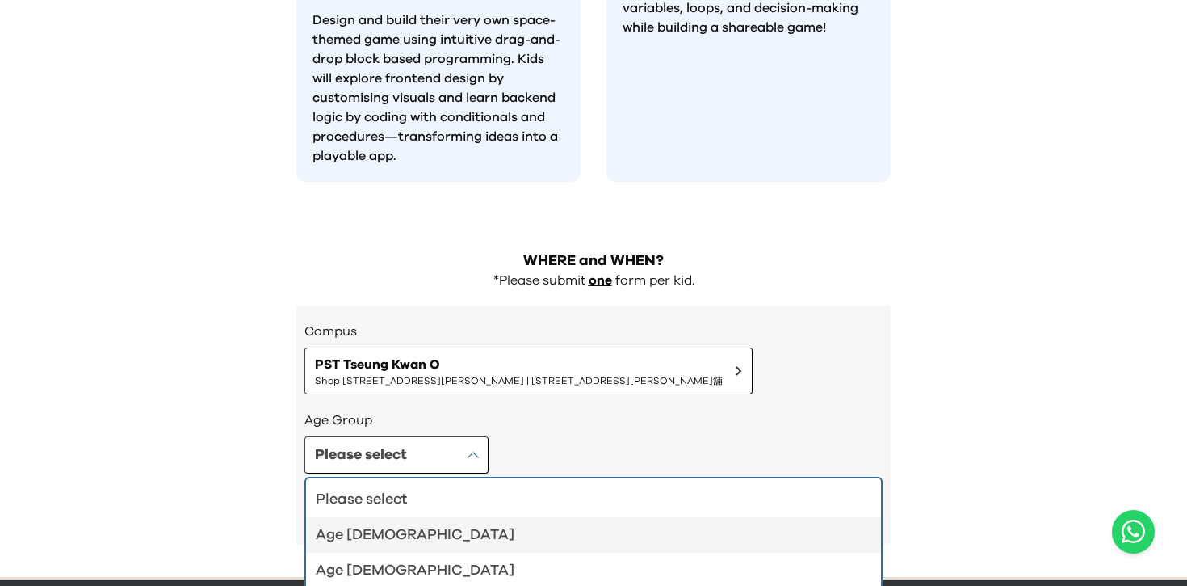
click at [406, 523] on div "Age [DEMOGRAPHIC_DATA]" at bounding box center [584, 534] width 536 height 23
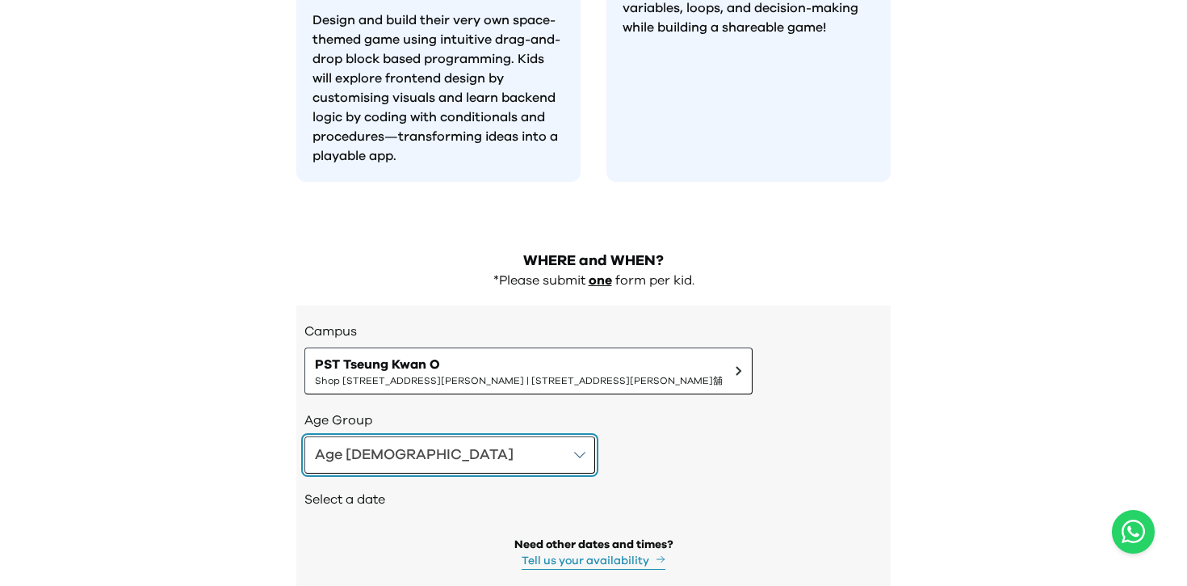
scroll to position [1598, 0]
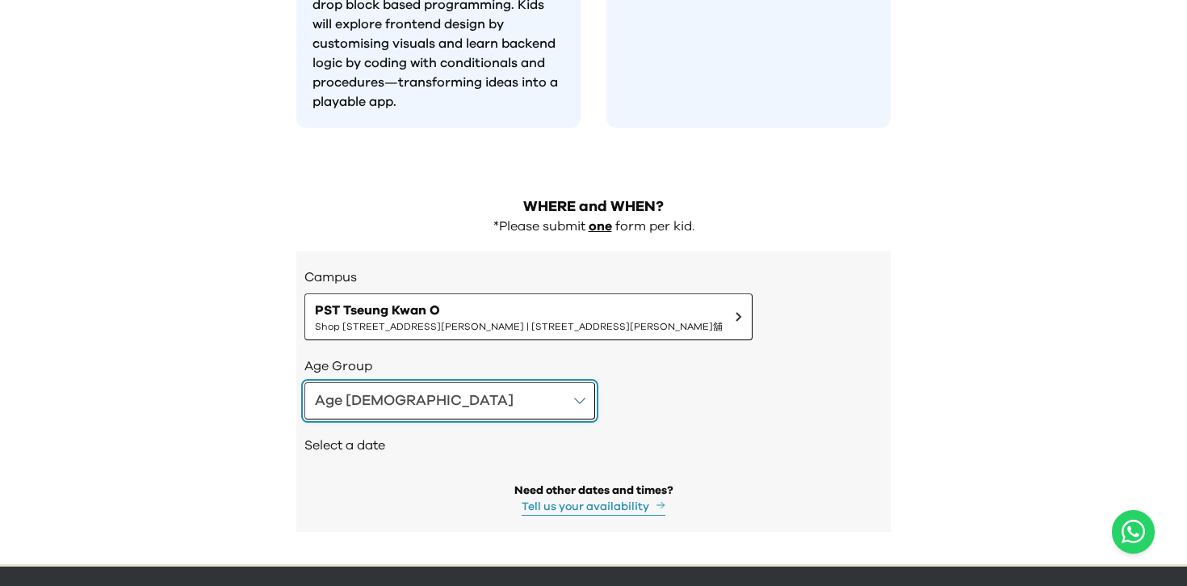
click at [431, 382] on button "Age [DEMOGRAPHIC_DATA]" at bounding box center [450, 400] width 291 height 37
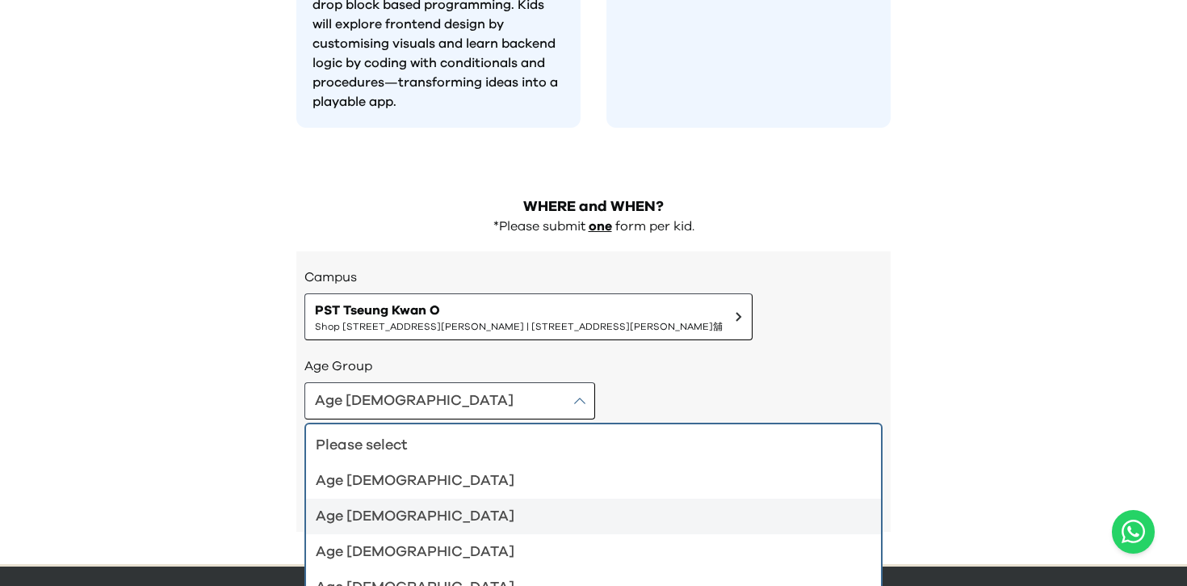
click at [389, 505] on div "Age [DEMOGRAPHIC_DATA]" at bounding box center [584, 516] width 536 height 23
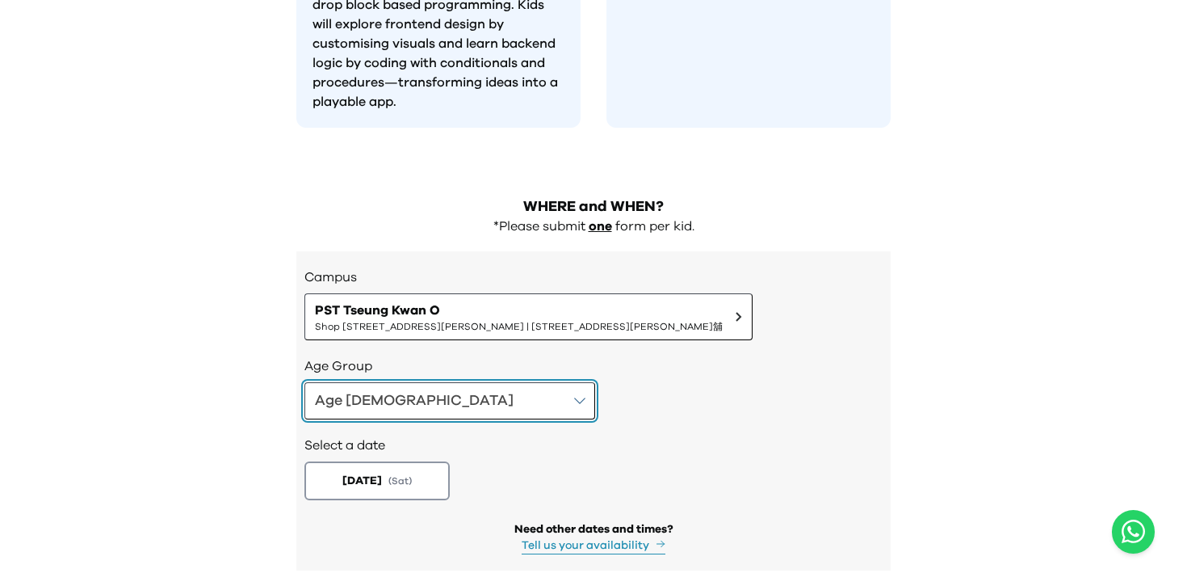
scroll to position [1637, 0]
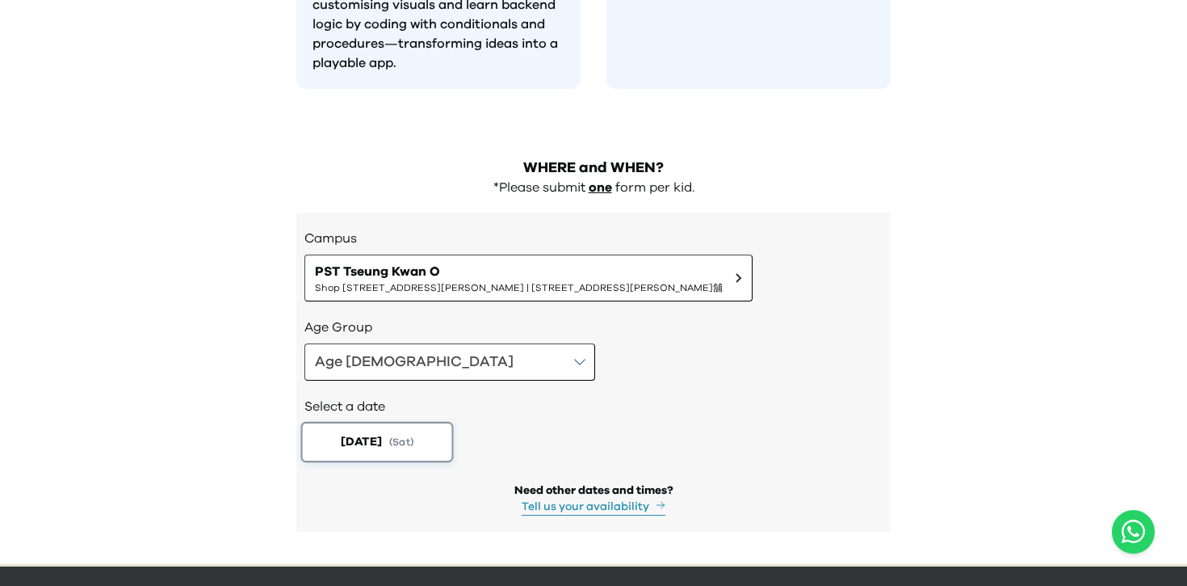
click at [416, 422] on button "[DATE] ( Sat )" at bounding box center [377, 442] width 153 height 40
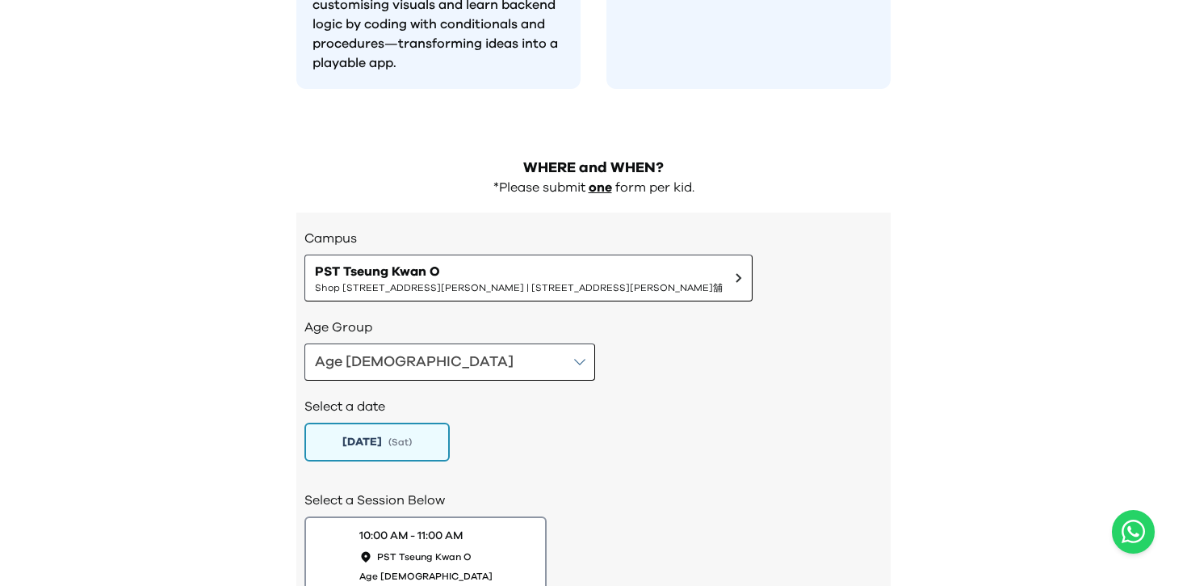
scroll to position [1769, 0]
